Goal: Task Accomplishment & Management: Manage account settings

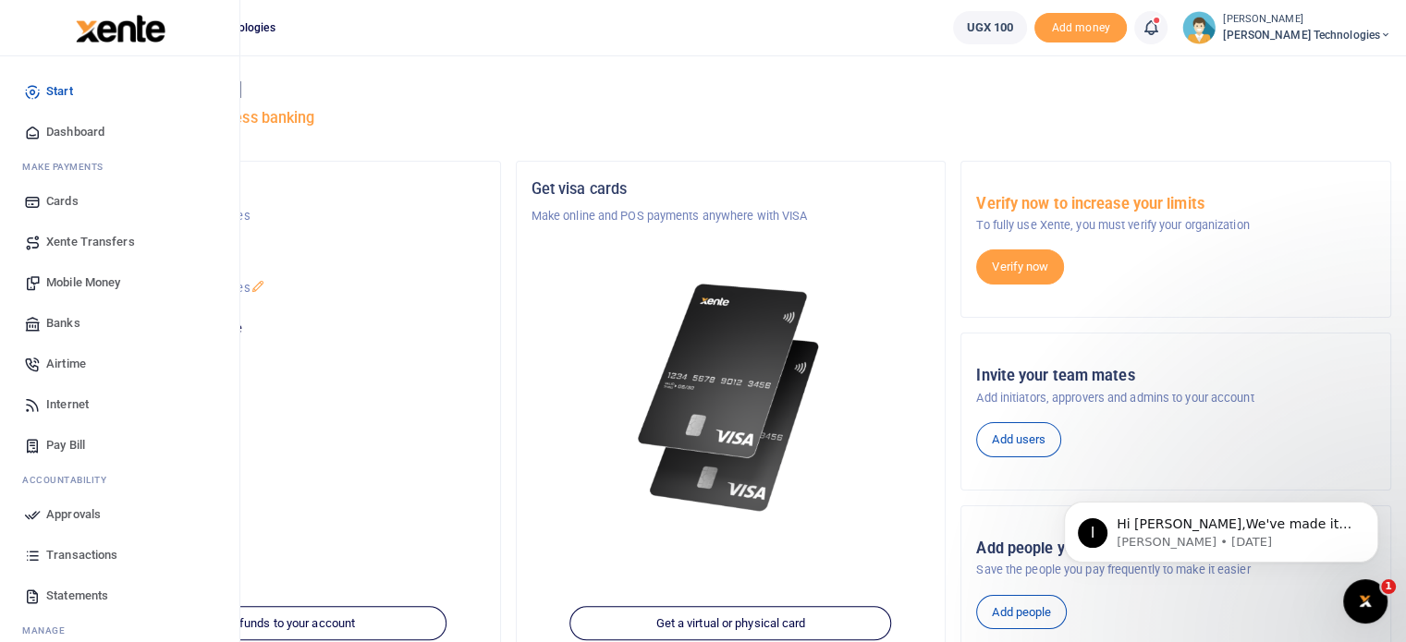
click at [70, 445] on span "Pay Bill" at bounding box center [65, 445] width 39 height 18
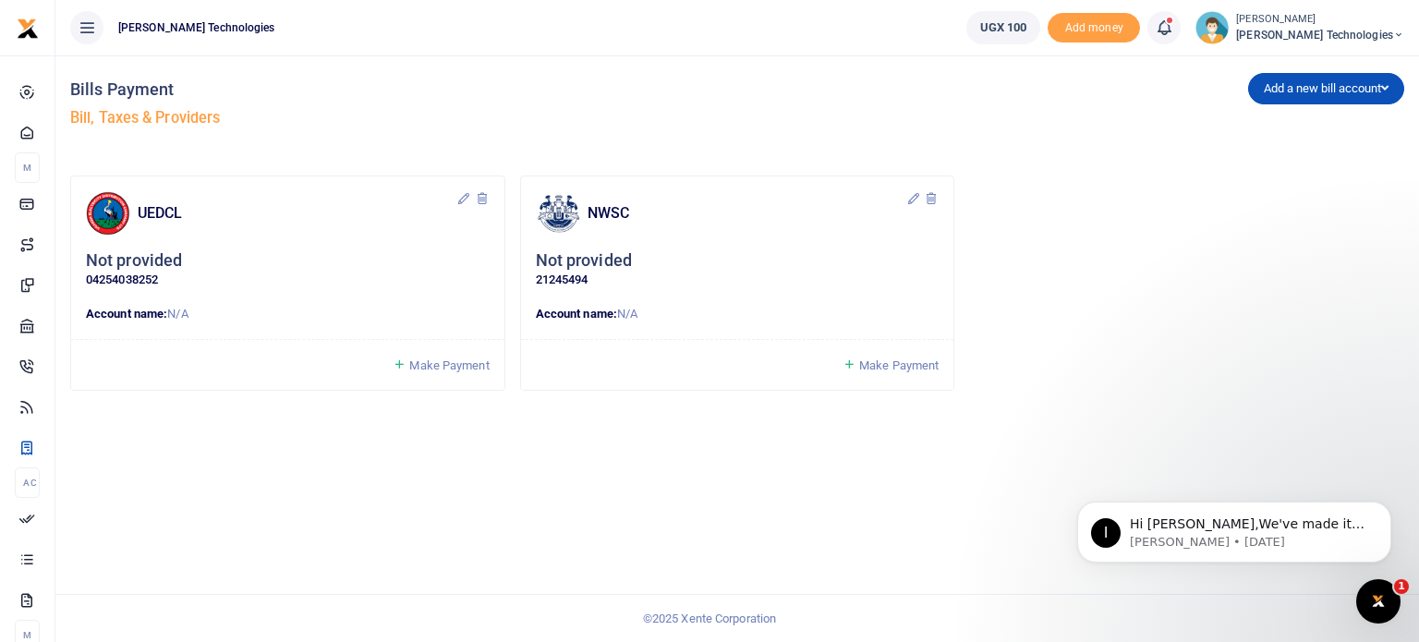
click at [458, 200] on icon at bounding box center [464, 198] width 15 height 15
click at [591, 109] on h5 "Bill, Taxes & Providers" at bounding box center [400, 118] width 660 height 18
click at [463, 198] on icon at bounding box center [464, 198] width 15 height 15
type input "N"
type input "O"
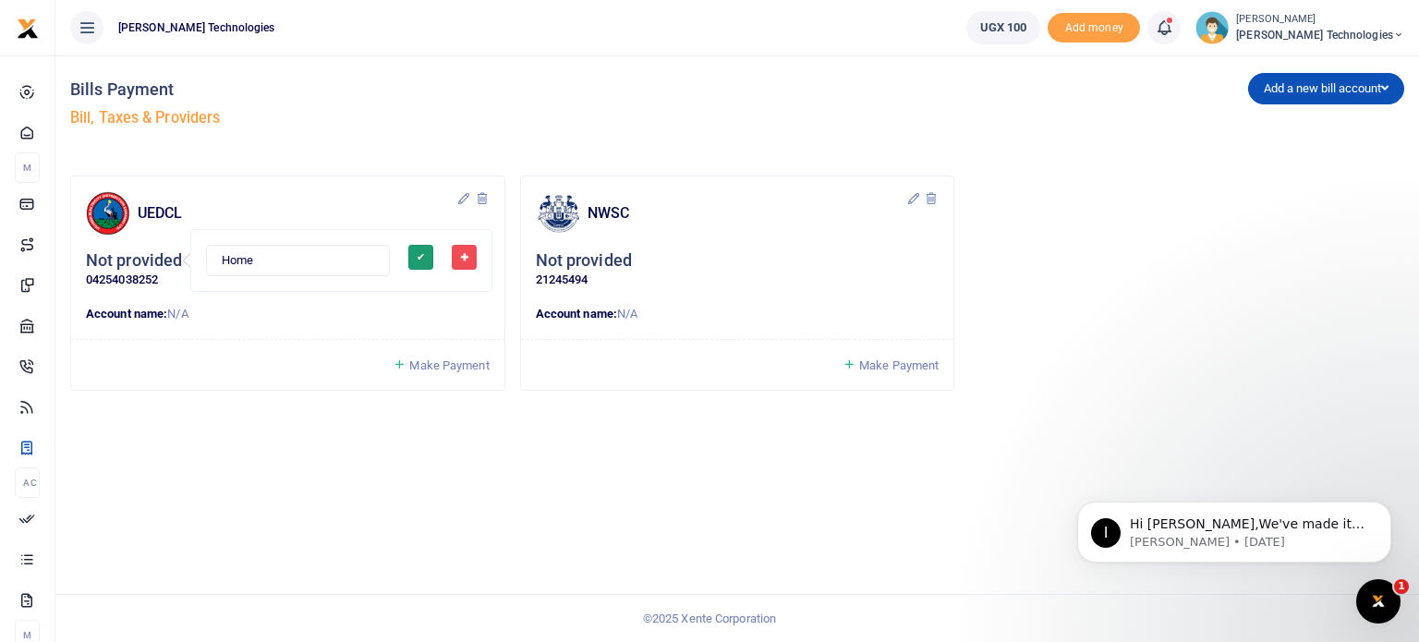
type input "Home"
click at [408, 262] on button "✔" at bounding box center [420, 257] width 25 height 25
click at [312, 437] on div "Bills Payment Bill, Taxes & Providers Add a new bill account UEDCL NWSC URA KCC…" at bounding box center [737, 348] width 1364 height 587
click at [1334, 84] on button "Add a new bill account" at bounding box center [1327, 88] width 156 height 31
click at [1028, 129] on div "Add a new bill account UEDCL NWSC URA KCCA" at bounding box center [1074, 107] width 675 height 105
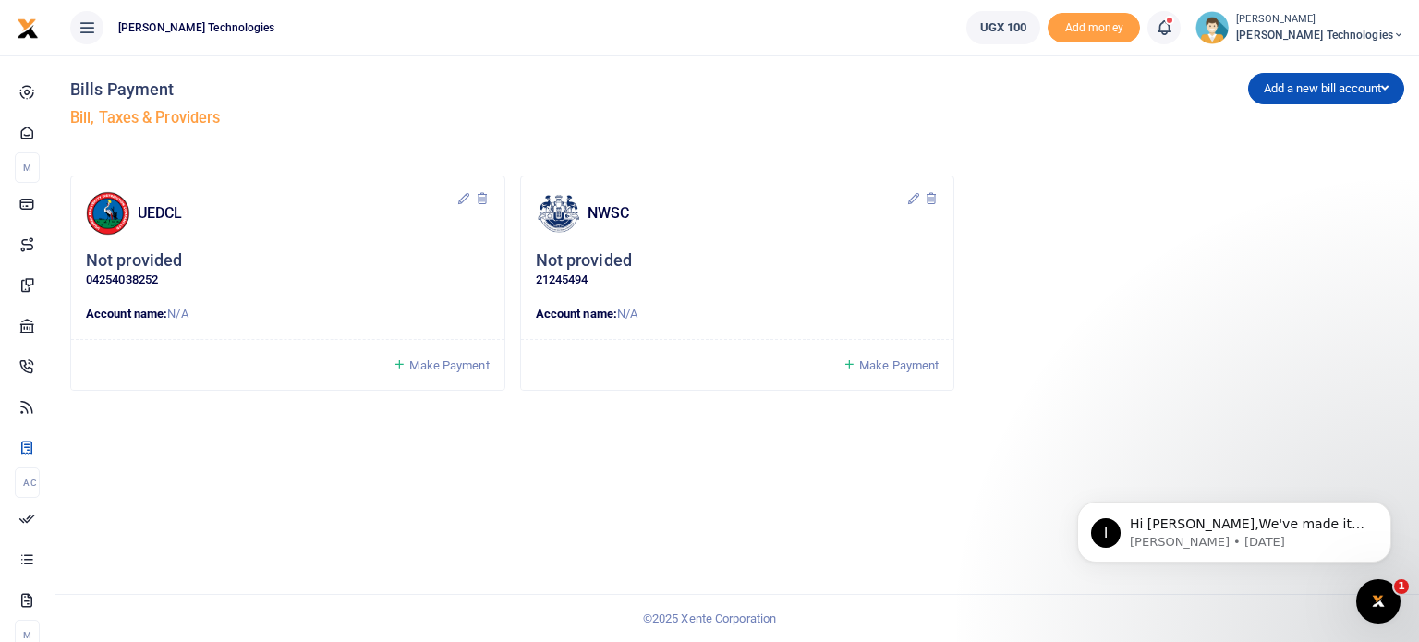
click at [1362, 19] on small "[PERSON_NAME]" at bounding box center [1321, 20] width 168 height 16
click at [1331, 137] on link "Logout" at bounding box center [1287, 135] width 146 height 26
